Goal: Navigation & Orientation: Understand site structure

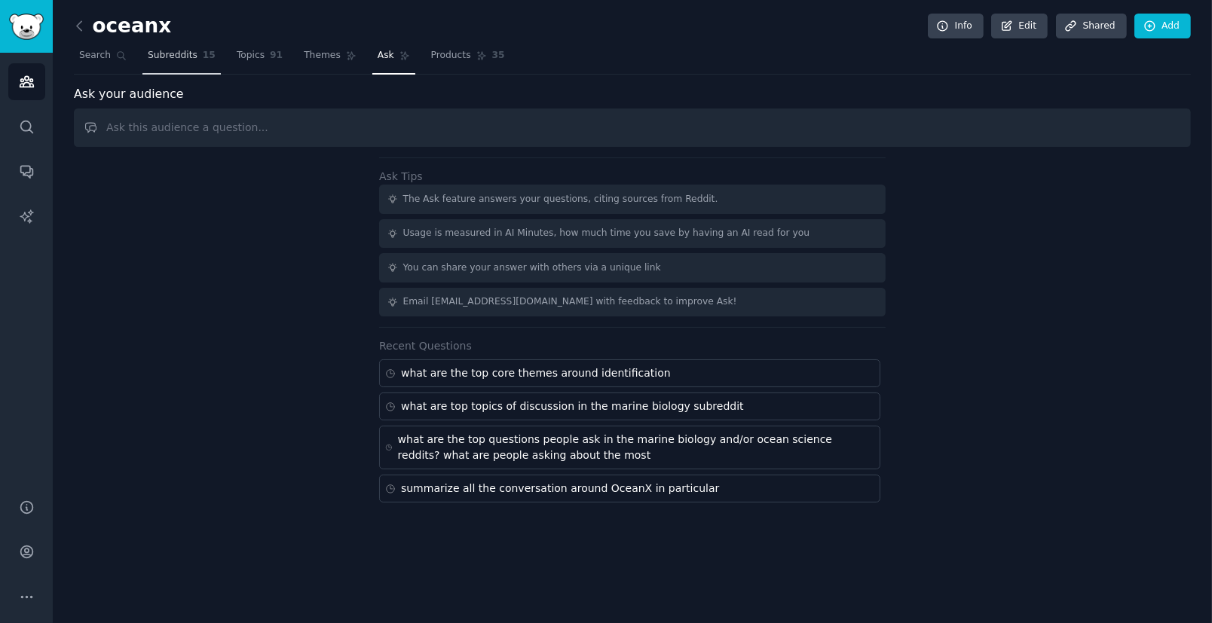
click at [173, 63] on link "Subreddits 15" at bounding box center [181, 59] width 78 height 31
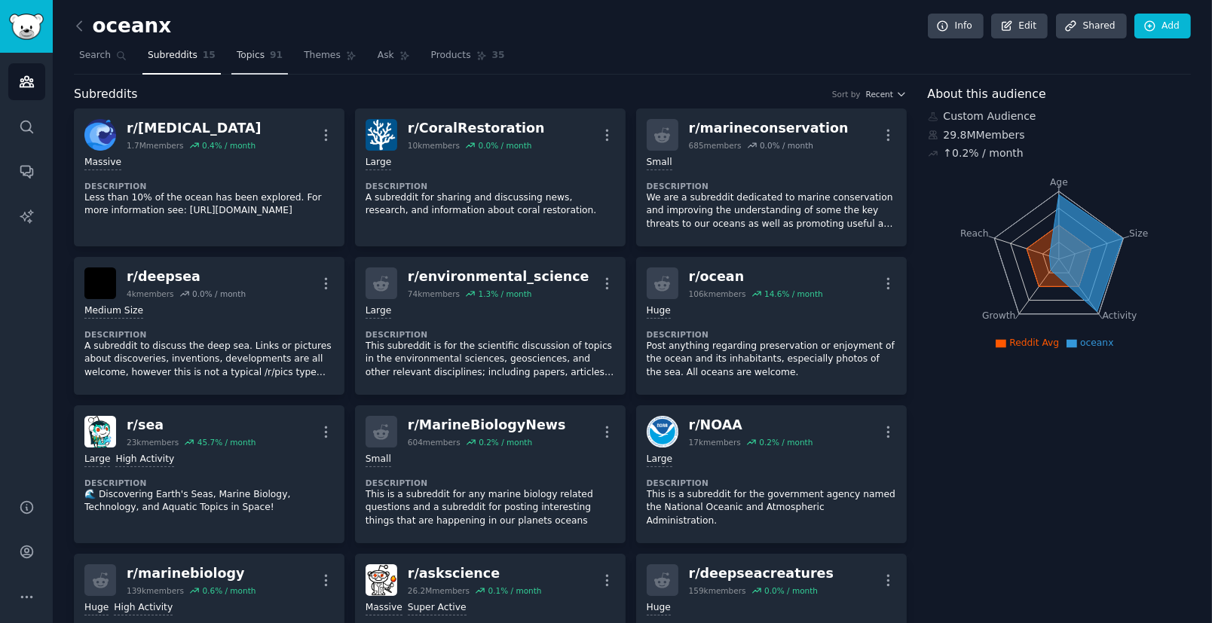
click at [250, 58] on span "Topics" at bounding box center [251, 56] width 28 height 14
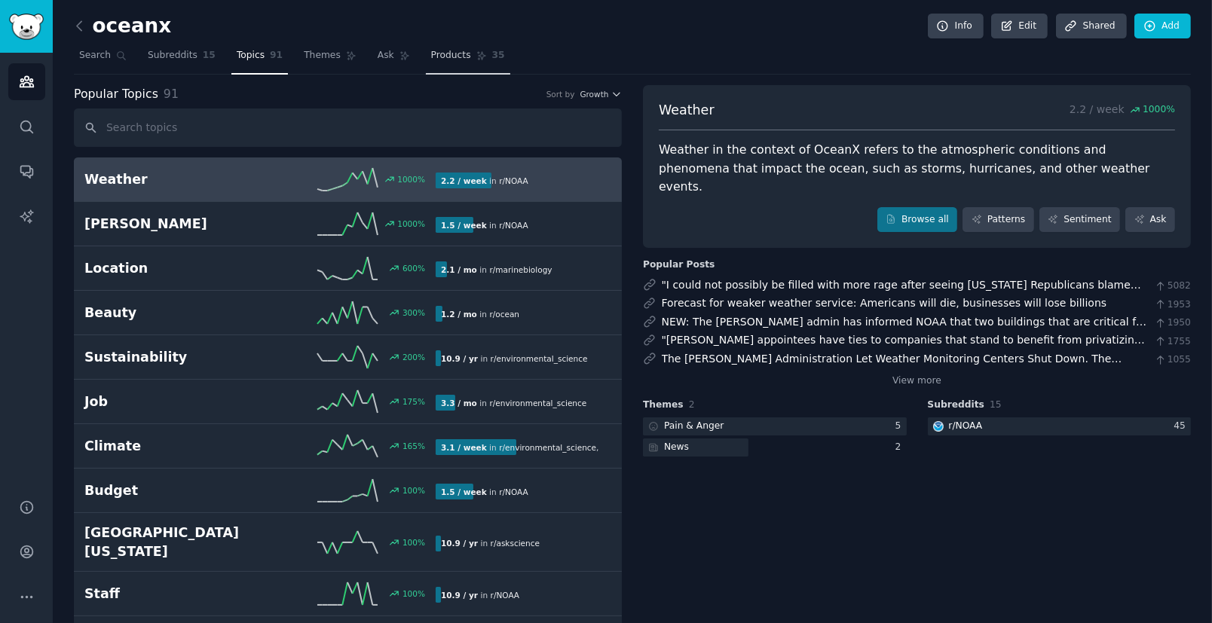
click at [476, 54] on icon at bounding box center [481, 55] width 11 height 11
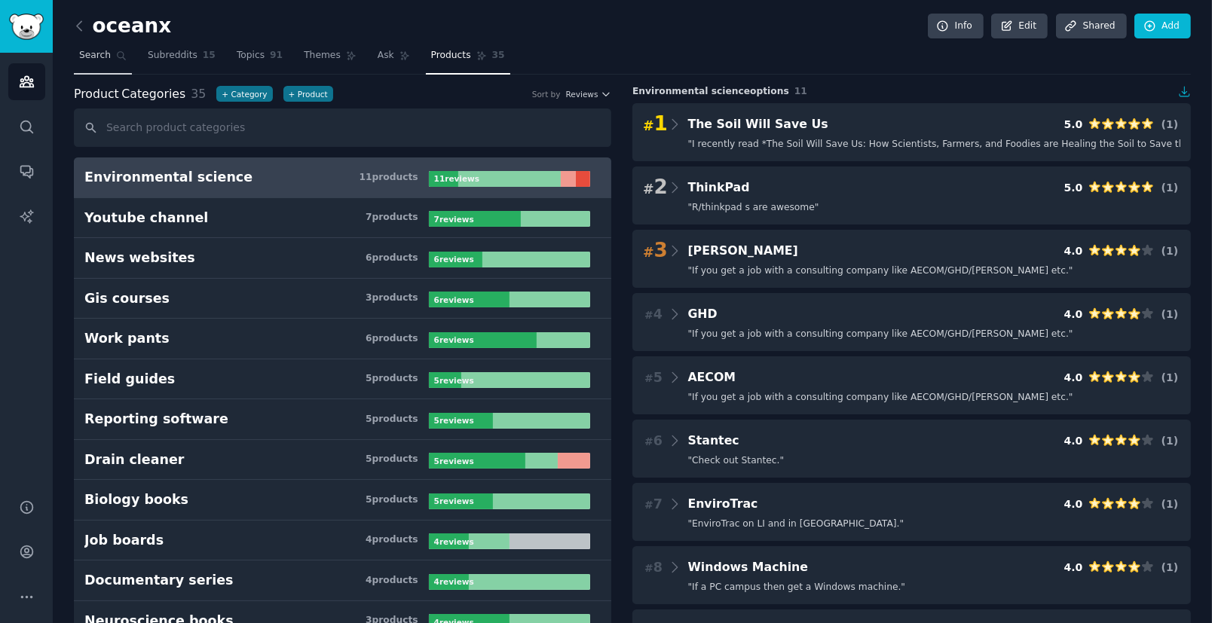
click at [109, 58] on span "Search" at bounding box center [95, 56] width 32 height 14
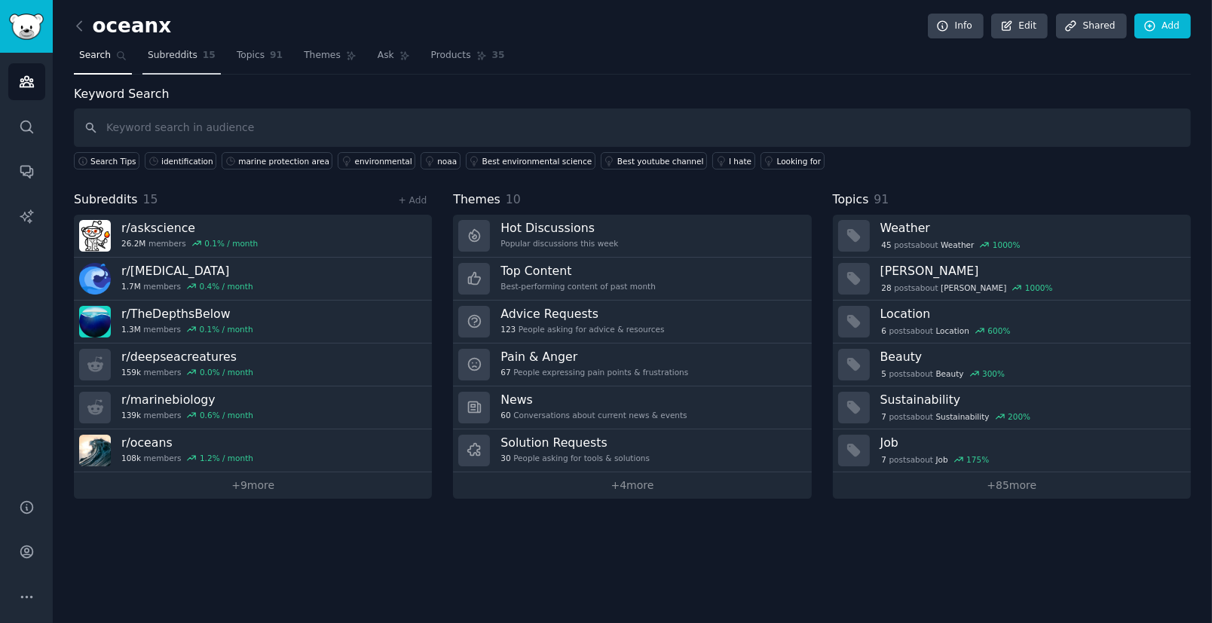
click at [182, 62] on link "Subreddits 15" at bounding box center [181, 59] width 78 height 31
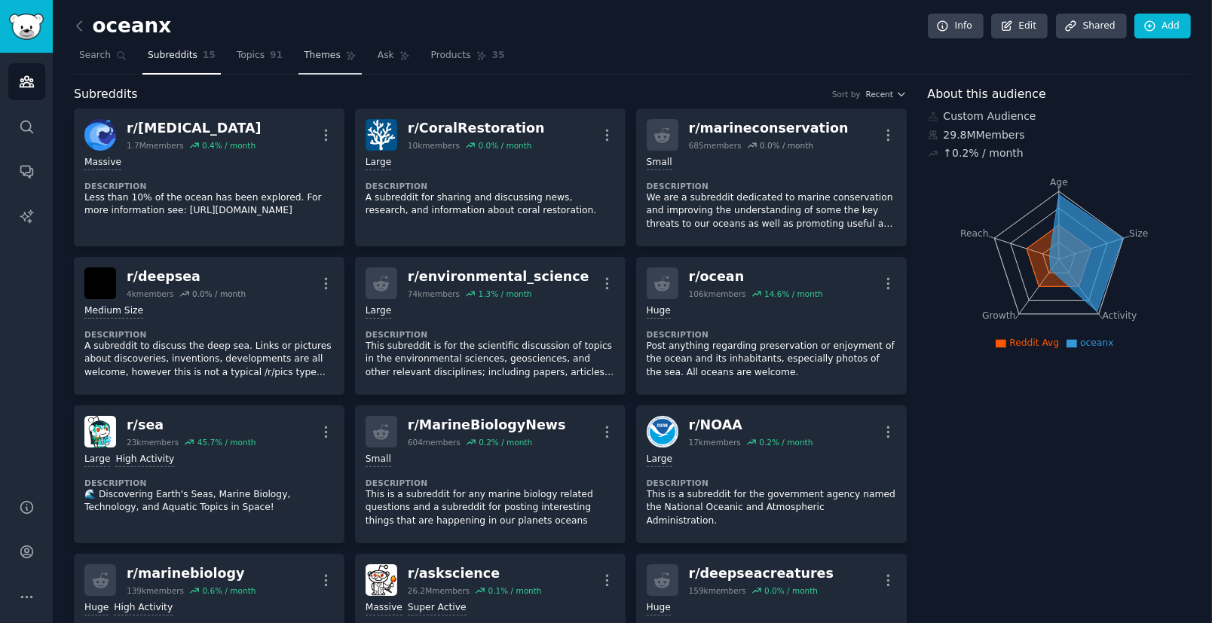
click at [332, 59] on span "Themes" at bounding box center [322, 56] width 37 height 14
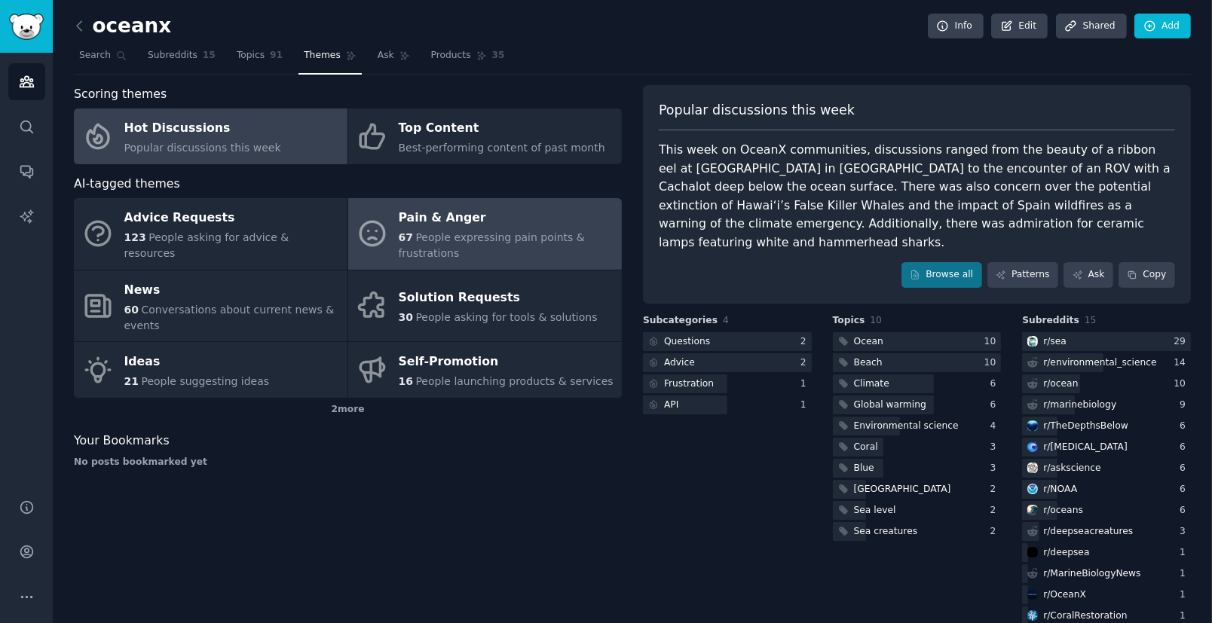
click at [503, 237] on span "People expressing pain points & frustrations" at bounding box center [492, 245] width 186 height 28
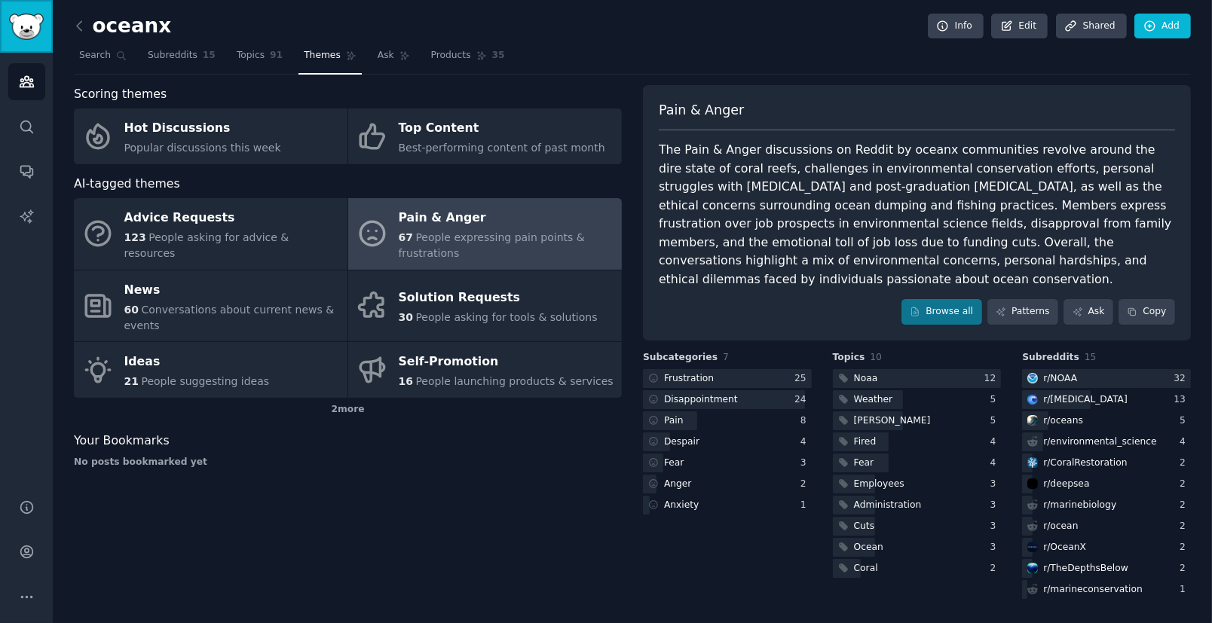
click at [29, 32] on img "Sidebar" at bounding box center [26, 27] width 35 height 26
